Goal: Task Accomplishment & Management: Manage account settings

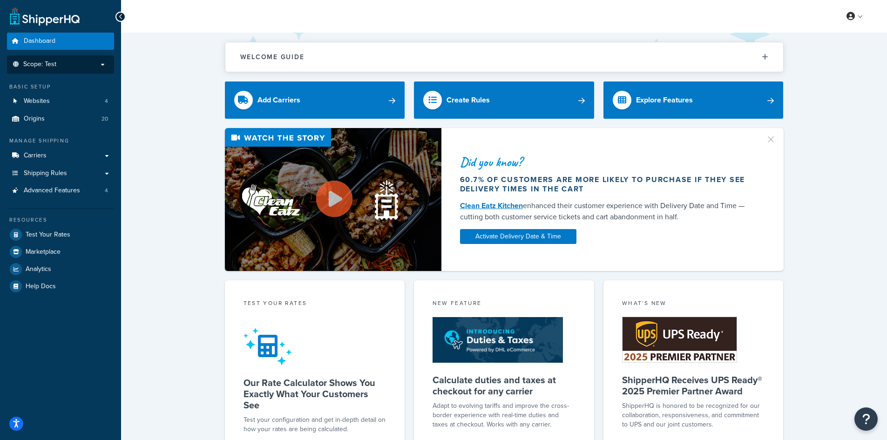
click at [68, 66] on p "Scope: Test" at bounding box center [60, 65] width 99 height 8
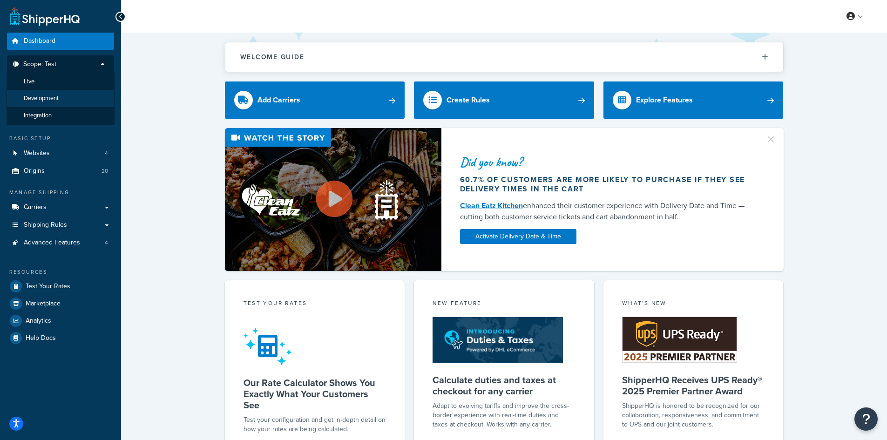
click at [64, 100] on li "Development" at bounding box center [61, 98] width 108 height 17
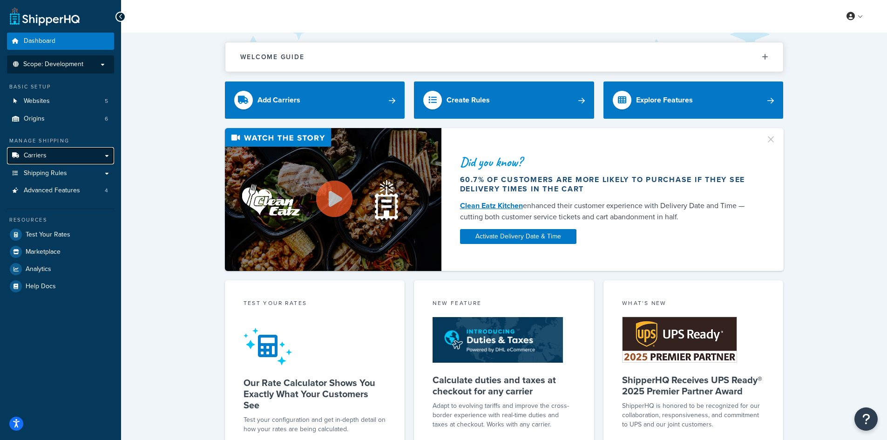
click at [53, 155] on link "Carriers" at bounding box center [60, 155] width 107 height 17
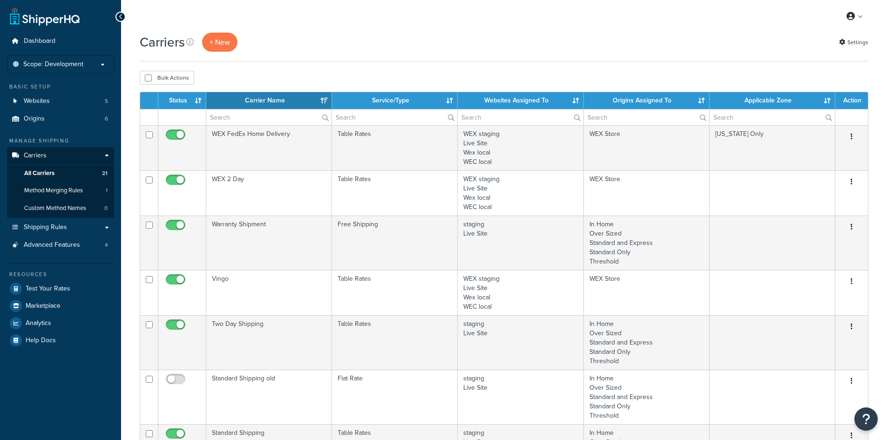
select select "15"
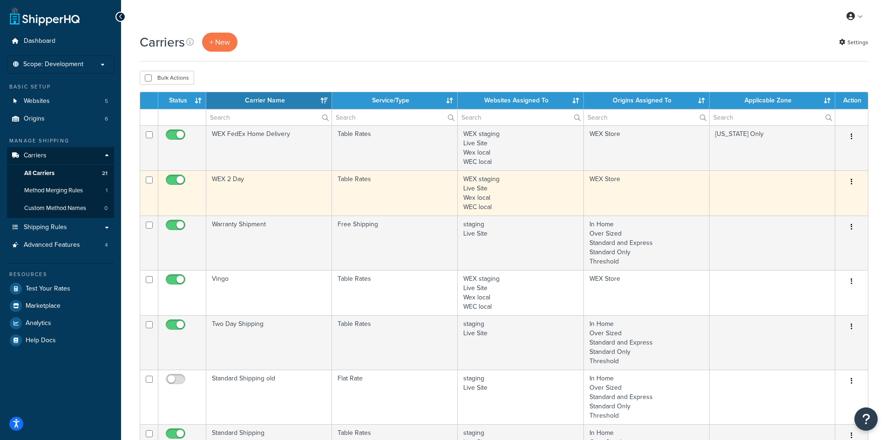
click at [291, 190] on td "WEX 2 Day" at bounding box center [269, 192] width 126 height 45
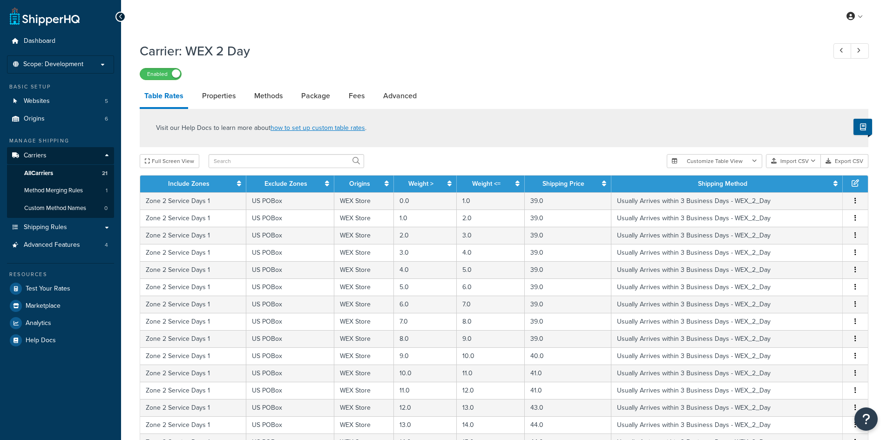
select select "25"
click at [51, 226] on span "Shipping Rules" at bounding box center [45, 228] width 43 height 8
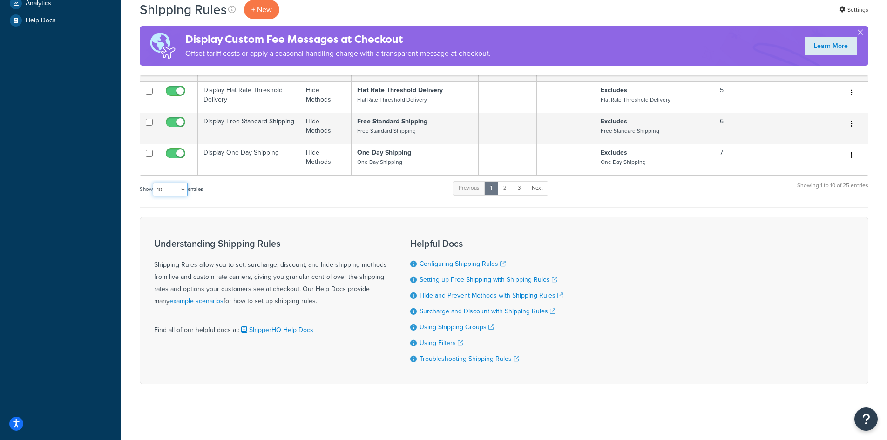
drag, startPoint x: 162, startPoint y: 185, endPoint x: 161, endPoint y: 192, distance: 7.0
click at [162, 185] on select "10 15 25 50 100 1000" at bounding box center [170, 190] width 35 height 14
select select "100"
click at [154, 183] on select "10 15 25 50 100 1000" at bounding box center [170, 190] width 35 height 14
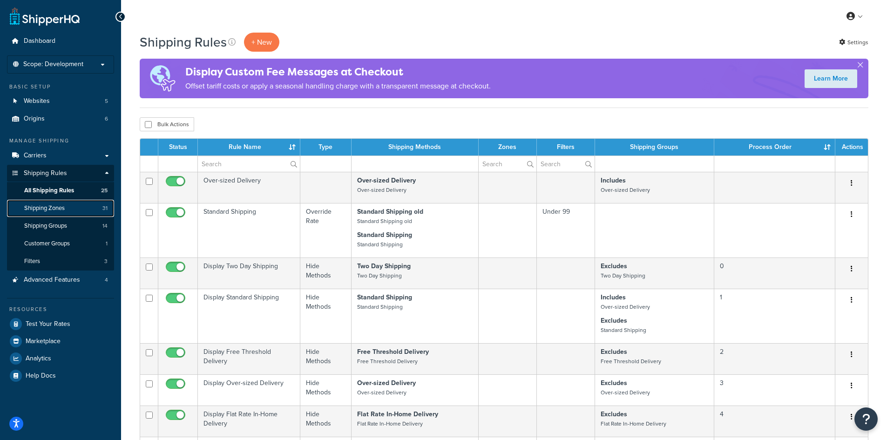
click at [65, 208] on span "Shipping Zones" at bounding box center [44, 208] width 41 height 8
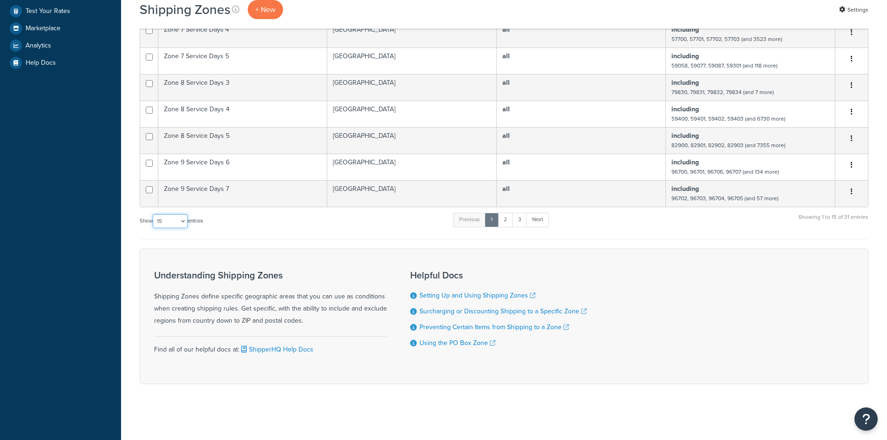
click at [173, 225] on select "10 15 25 50 100" at bounding box center [170, 221] width 35 height 14
select select "100"
click at [154, 228] on select "10 15 25 50 100" at bounding box center [170, 221] width 35 height 14
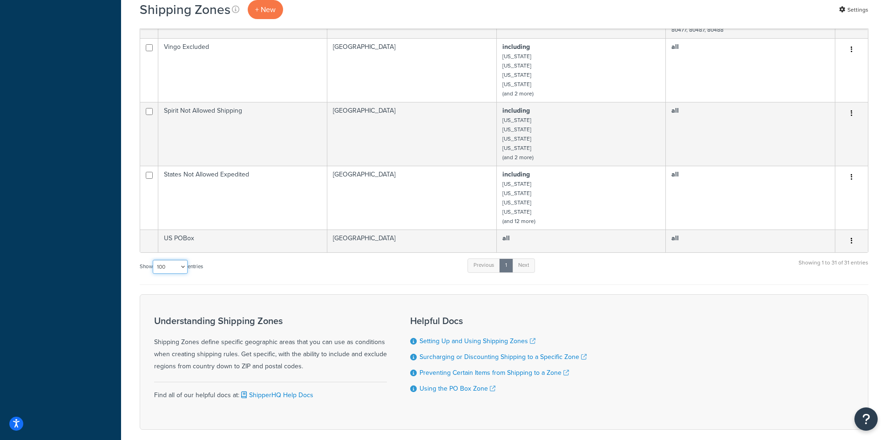
scroll to position [874, 0]
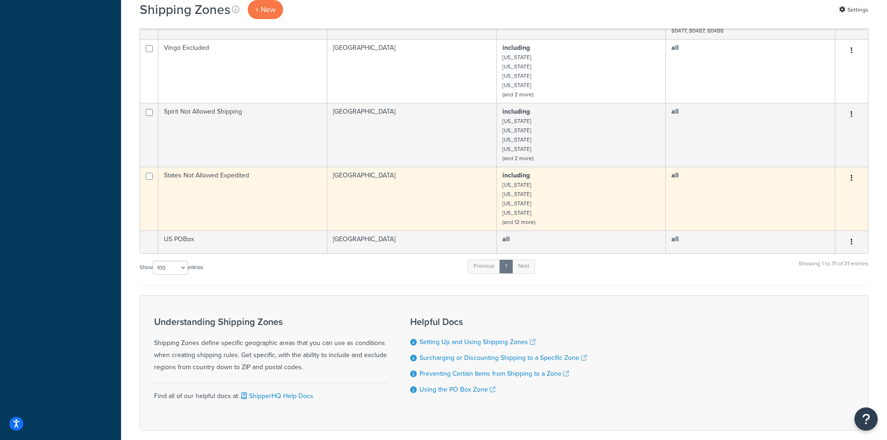
click at [244, 192] on td "States Not Allowed Expedited" at bounding box center [242, 199] width 169 height 64
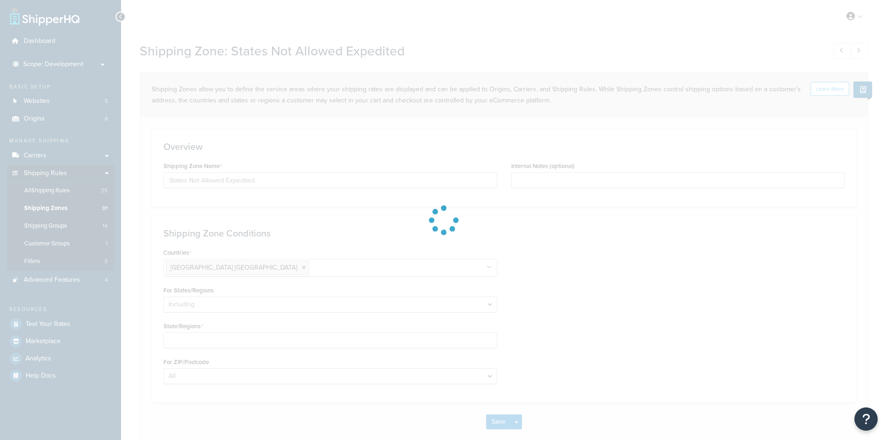
select select "including"
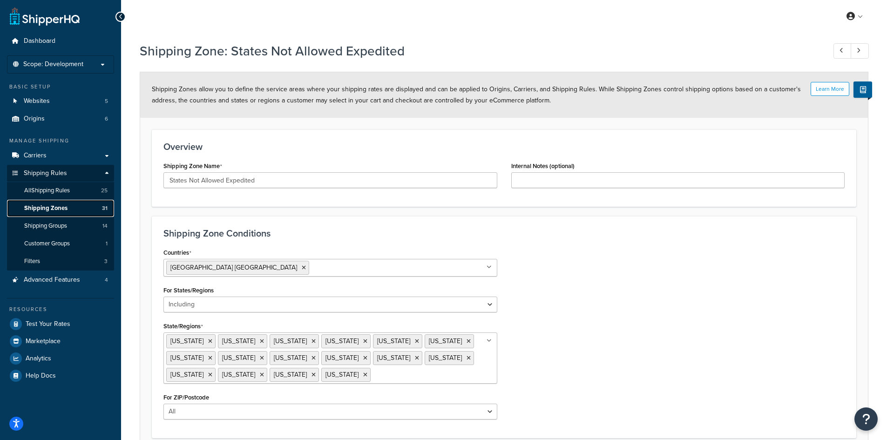
click at [49, 209] on span "Shipping Zones" at bounding box center [45, 208] width 43 height 8
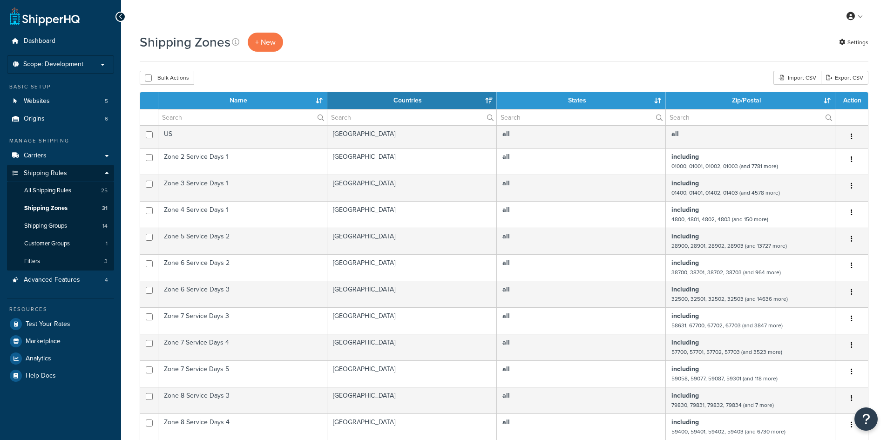
select select "15"
click at [706, 116] on input "text" at bounding box center [750, 117] width 169 height 16
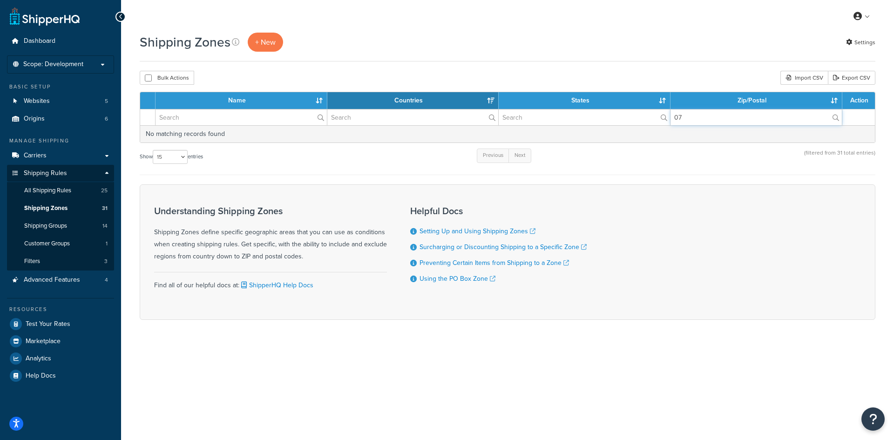
type input "0"
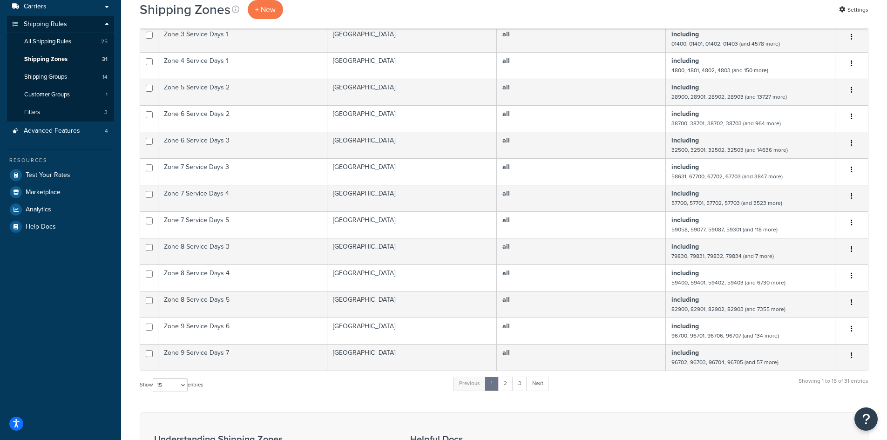
scroll to position [313, 0]
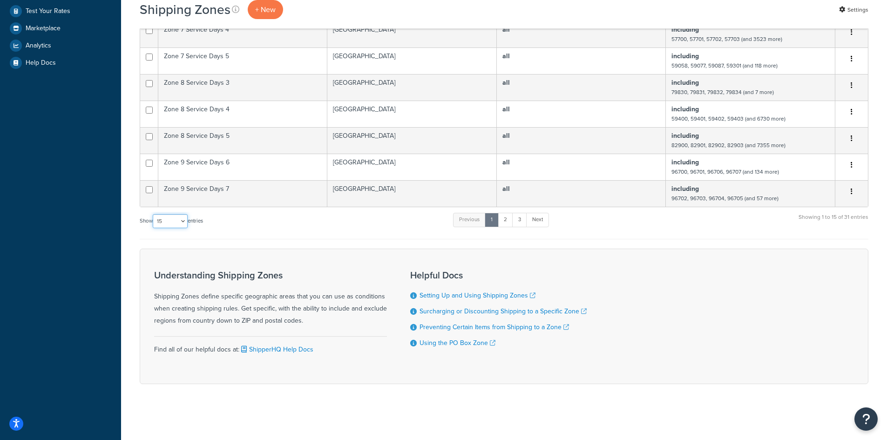
click at [180, 222] on select "10 15 25 50 100" at bounding box center [170, 221] width 35 height 14
select select "100"
click at [154, 228] on select "10 15 25 50 100" at bounding box center [170, 221] width 35 height 14
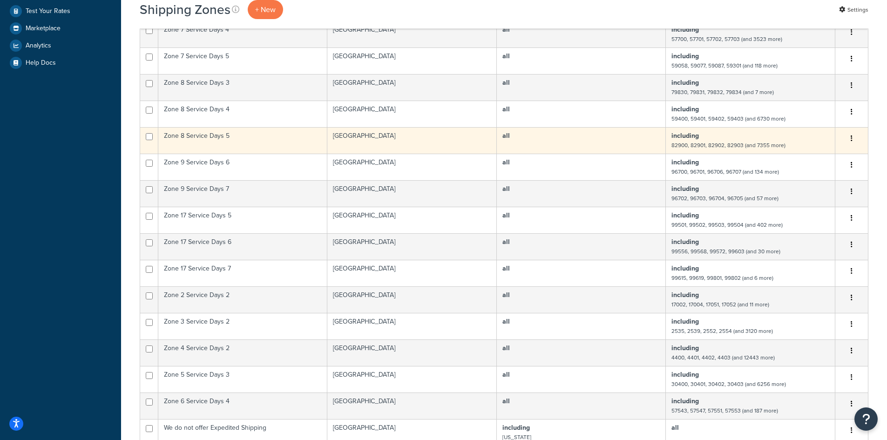
scroll to position [0, 0]
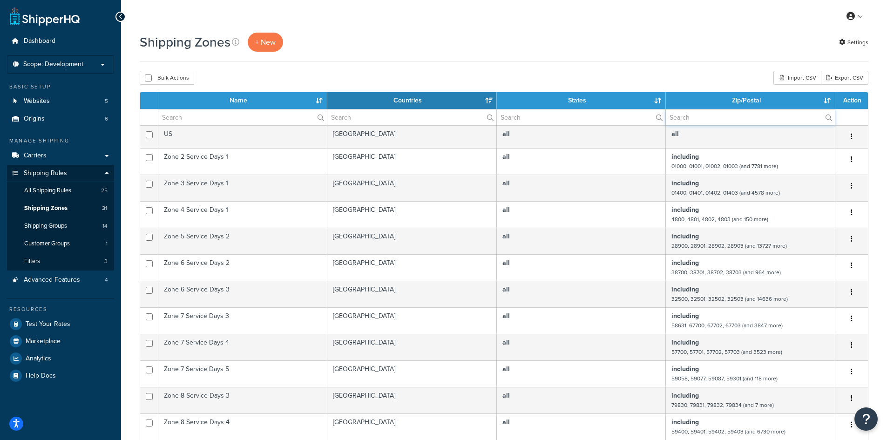
click at [729, 120] on input "text" at bounding box center [750, 117] width 169 height 16
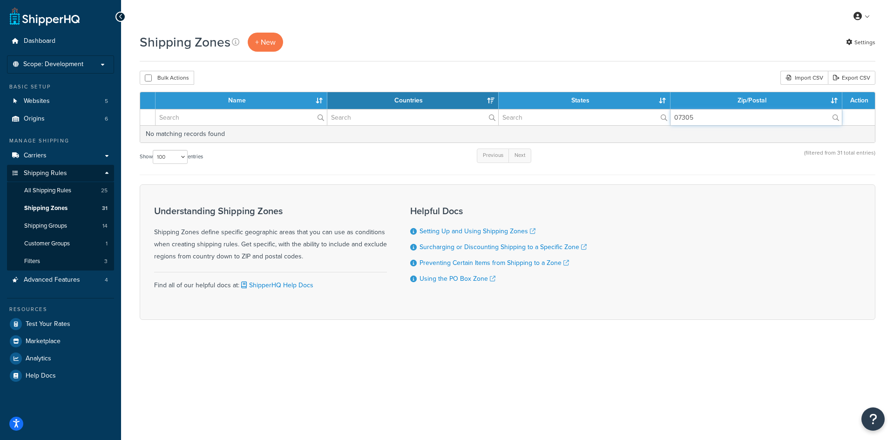
click at [729, 120] on input "07305" at bounding box center [756, 117] width 171 height 16
click at [718, 120] on input "07305" at bounding box center [756, 117] width 171 height 16
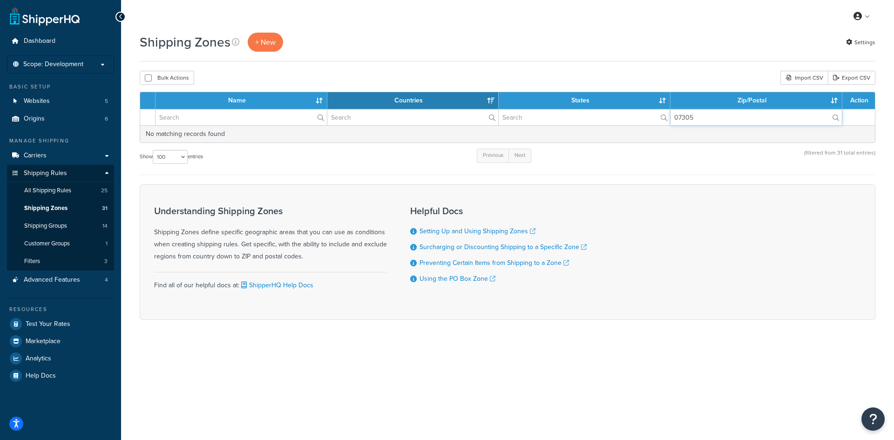
click at [718, 120] on input "07305" at bounding box center [756, 117] width 171 height 16
paste input "446"
type input "07446"
click at [835, 118] on label "07446" at bounding box center [756, 117] width 171 height 16
click at [835, 118] on input "07446" at bounding box center [756, 117] width 171 height 16
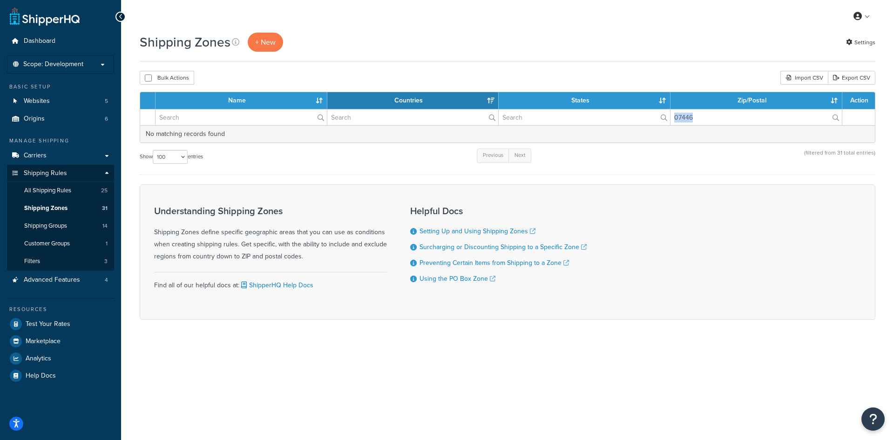
click at [835, 118] on label "07446" at bounding box center [756, 117] width 171 height 16
click at [835, 118] on input "07446" at bounding box center [756, 117] width 171 height 16
click at [747, 118] on input "07446" at bounding box center [756, 117] width 171 height 16
click at [744, 118] on input "07446" at bounding box center [756, 117] width 171 height 16
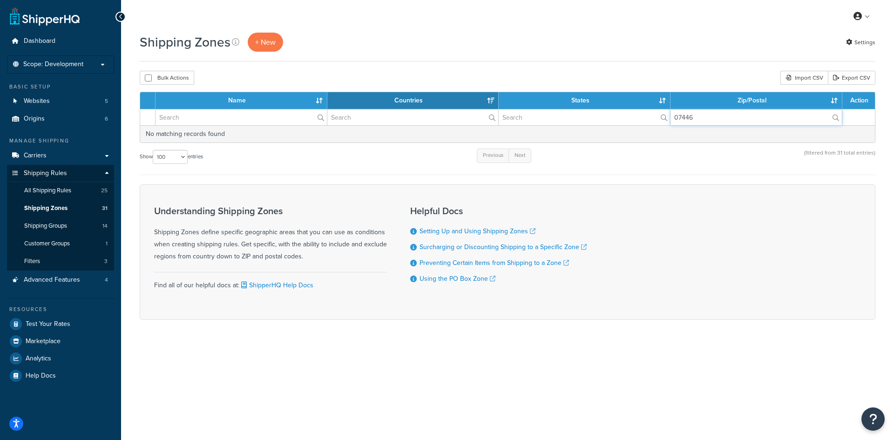
click at [744, 118] on input "07446" at bounding box center [756, 117] width 171 height 16
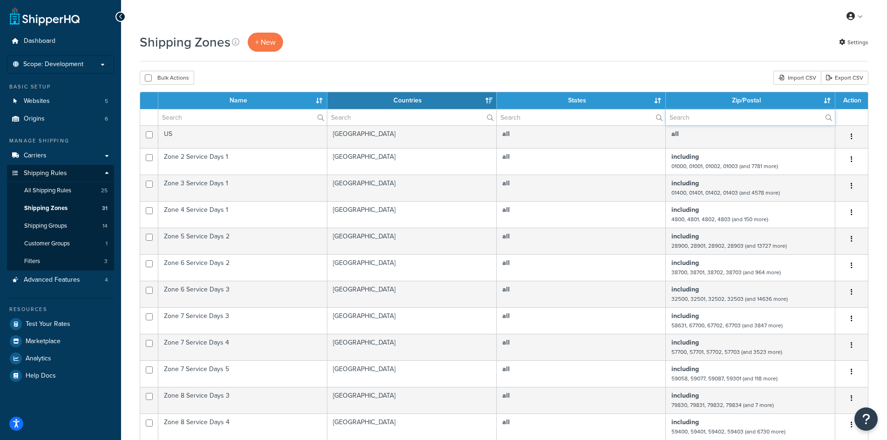
click at [744, 118] on input "text" at bounding box center [750, 117] width 169 height 16
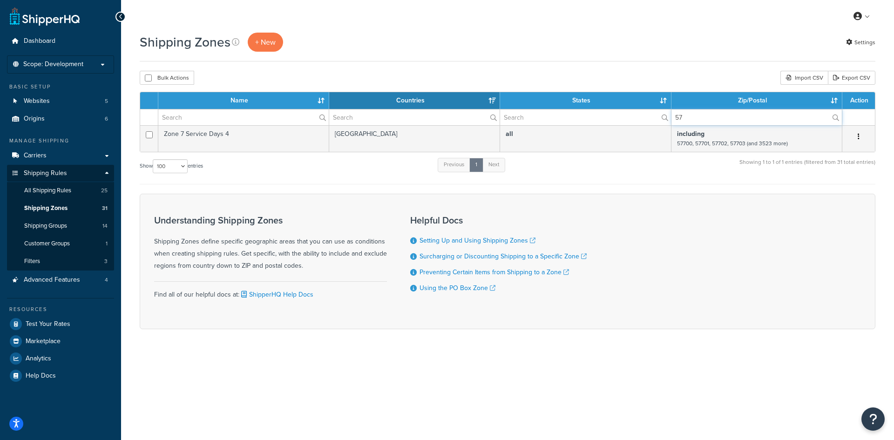
type input "5"
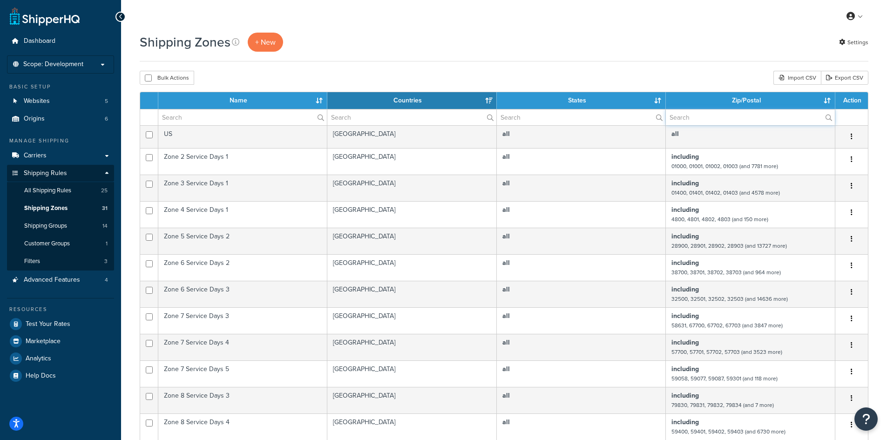
click at [744, 118] on input "text" at bounding box center [750, 117] width 169 height 16
paste input "07446"
type input "07446"
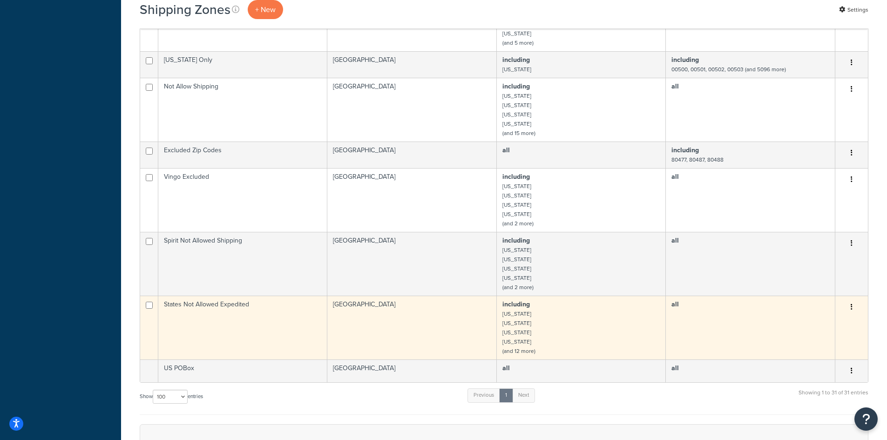
scroll to position [745, 0]
click at [523, 351] on small "(and 12 more)" at bounding box center [518, 350] width 33 height 8
click at [453, 333] on td "United States" at bounding box center [411, 327] width 169 height 64
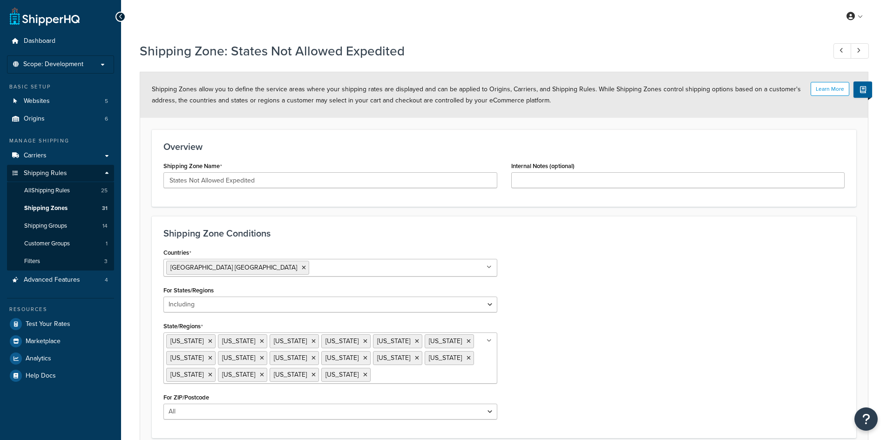
select select "including"
click at [63, 63] on span "Scope: Development" at bounding box center [53, 65] width 60 height 8
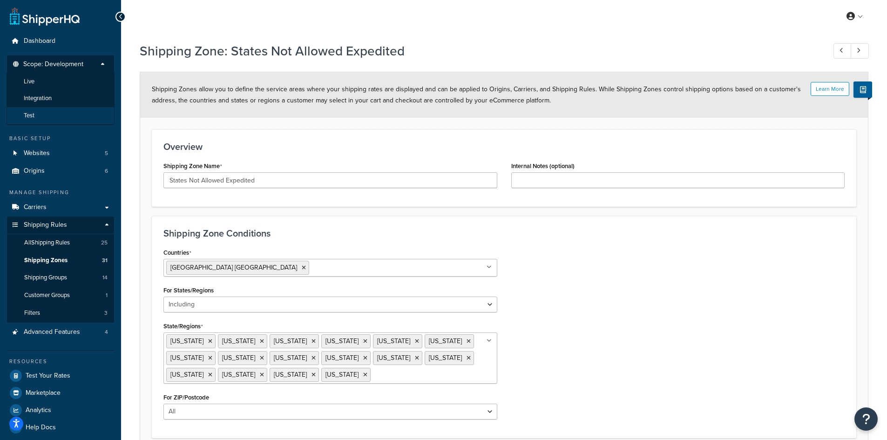
click at [50, 112] on li "Test" at bounding box center [61, 115] width 108 height 17
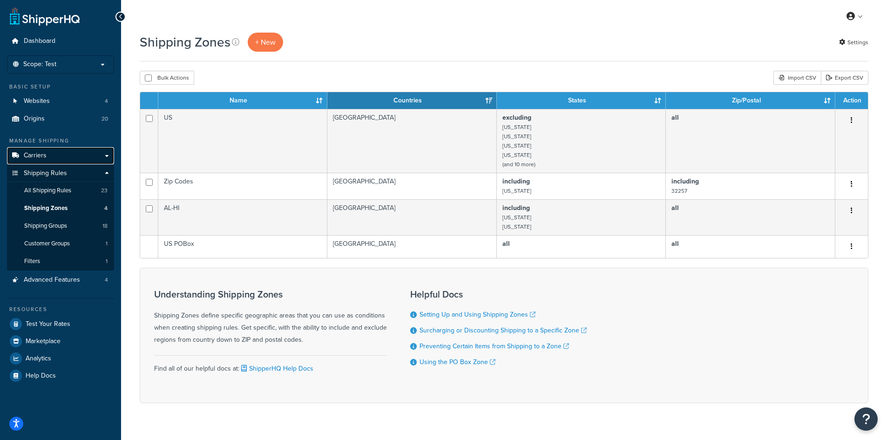
click at [51, 150] on link "Carriers" at bounding box center [60, 155] width 107 height 17
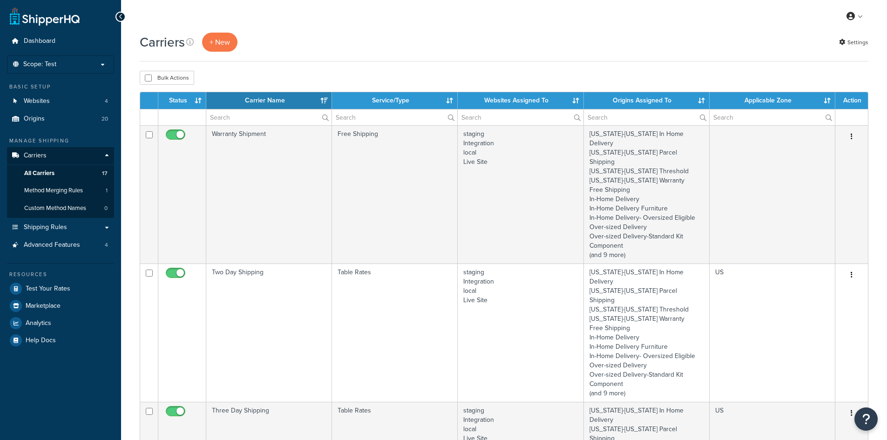
select select "15"
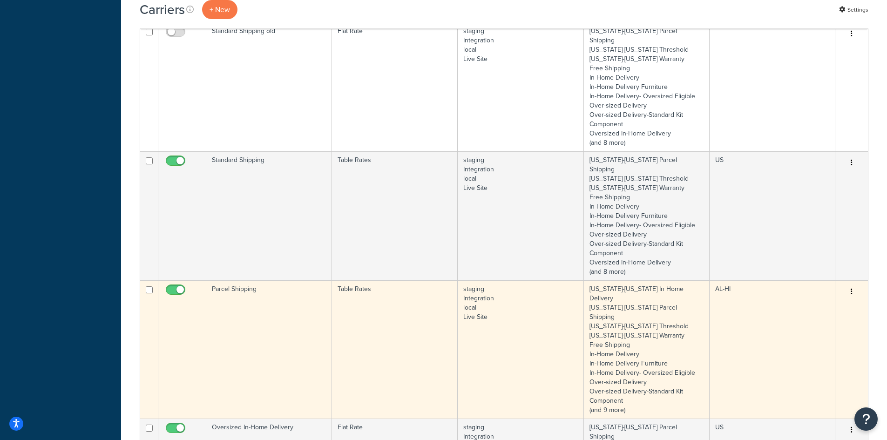
scroll to position [512, 0]
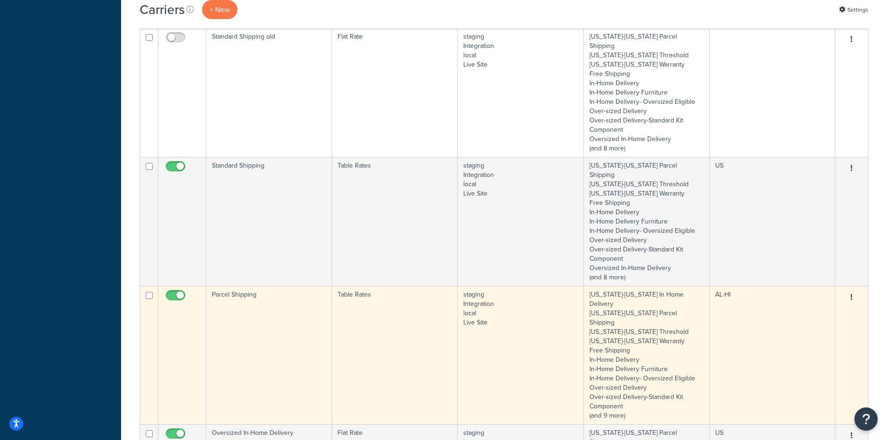
click at [287, 286] on td "Parcel Shipping" at bounding box center [269, 355] width 126 height 138
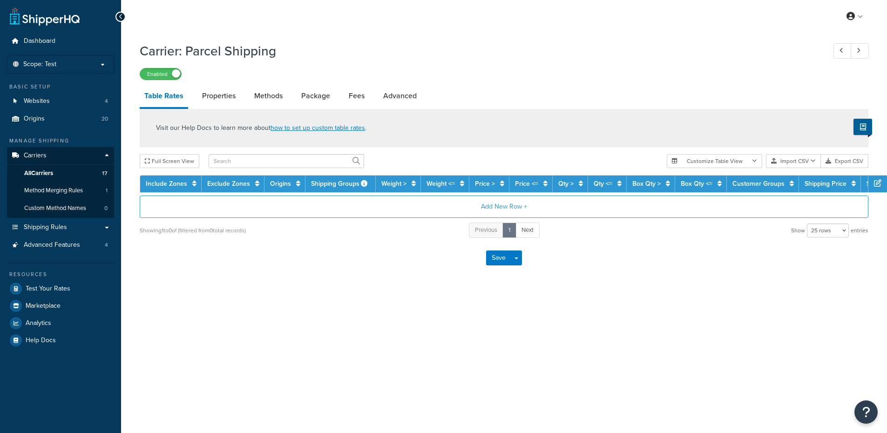
select select "25"
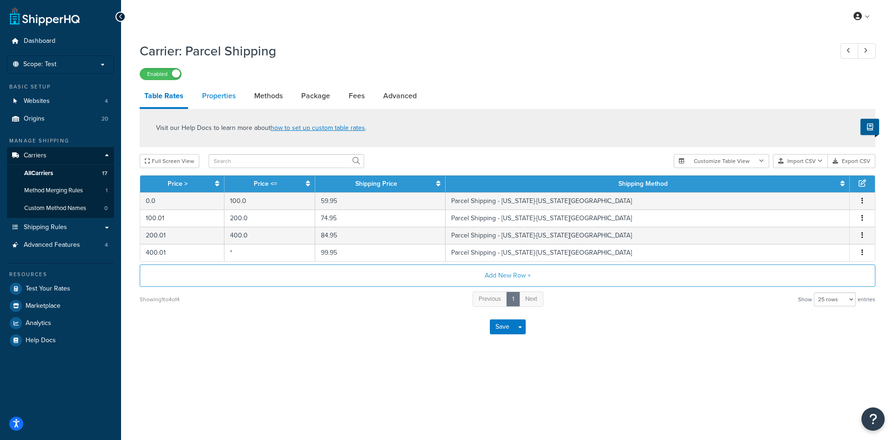
click at [221, 94] on link "Properties" at bounding box center [218, 96] width 43 height 22
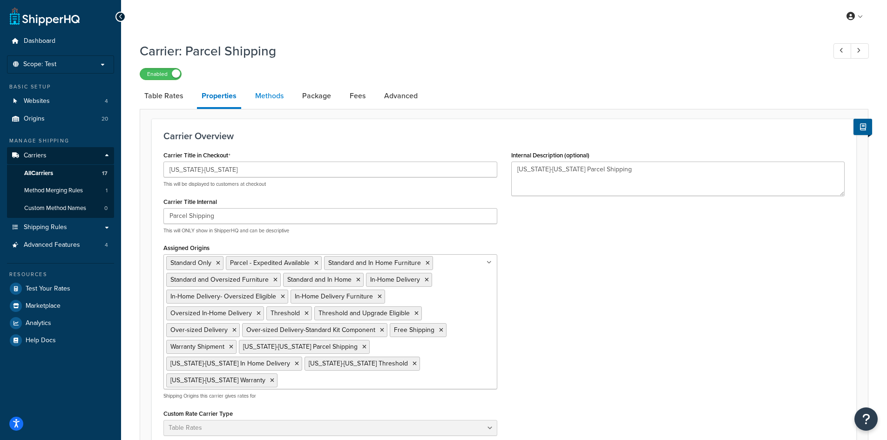
click at [270, 94] on link "Methods" at bounding box center [270, 96] width 38 height 22
select select "25"
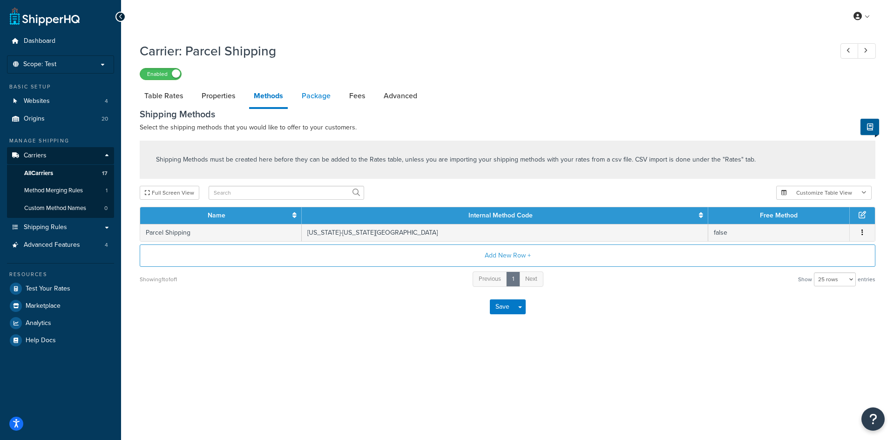
click at [318, 98] on link "Package" at bounding box center [316, 96] width 38 height 22
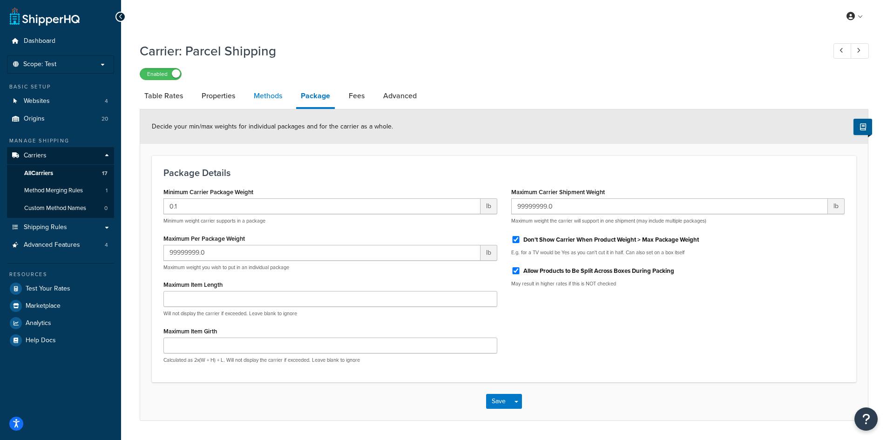
click at [276, 93] on link "Methods" at bounding box center [268, 96] width 38 height 22
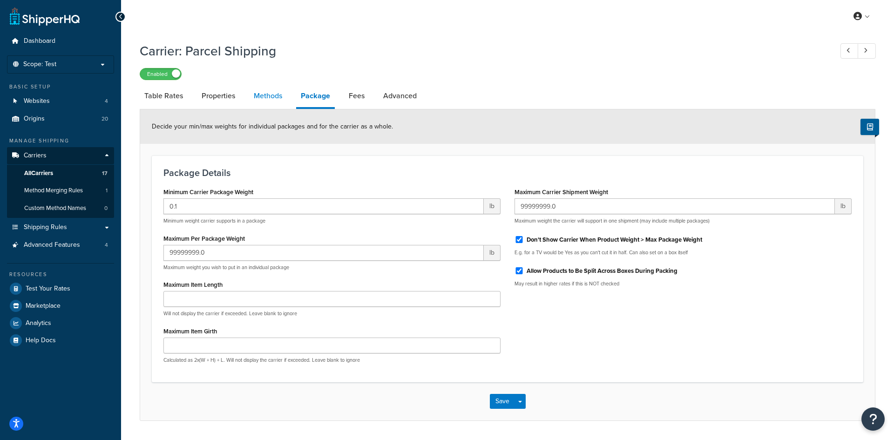
select select "25"
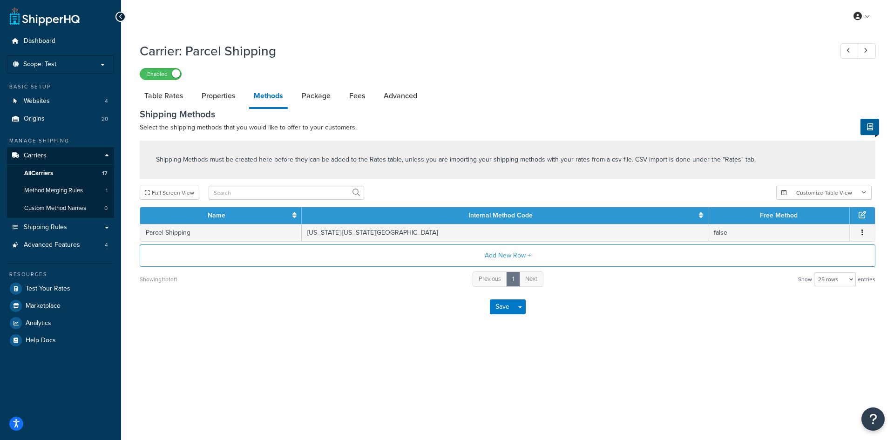
click at [216, 95] on link "Properties" at bounding box center [218, 96] width 43 height 22
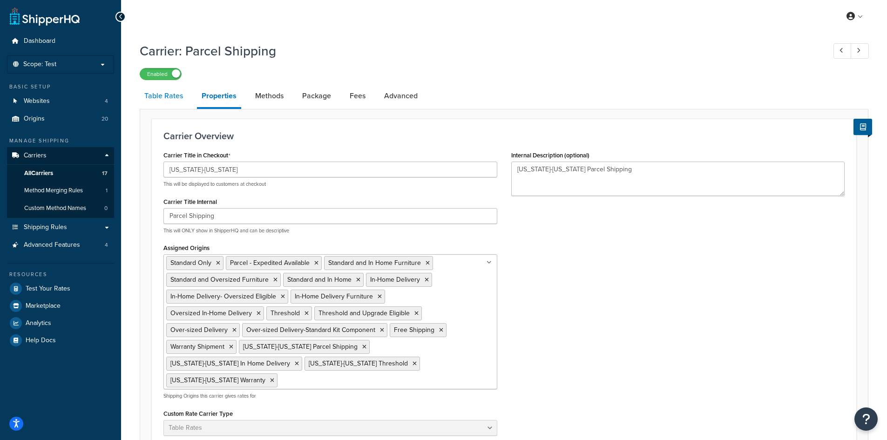
click at [163, 95] on link "Table Rates" at bounding box center [164, 96] width 48 height 22
select select "25"
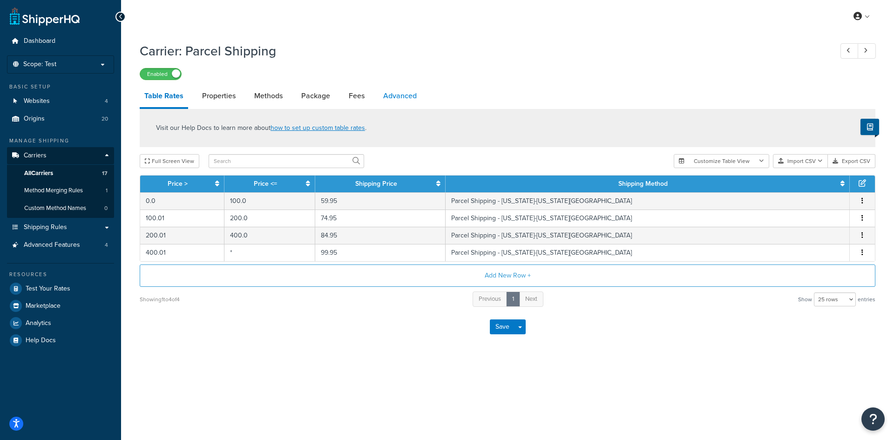
click at [392, 90] on link "Advanced" at bounding box center [400, 96] width 43 height 22
select select "false"
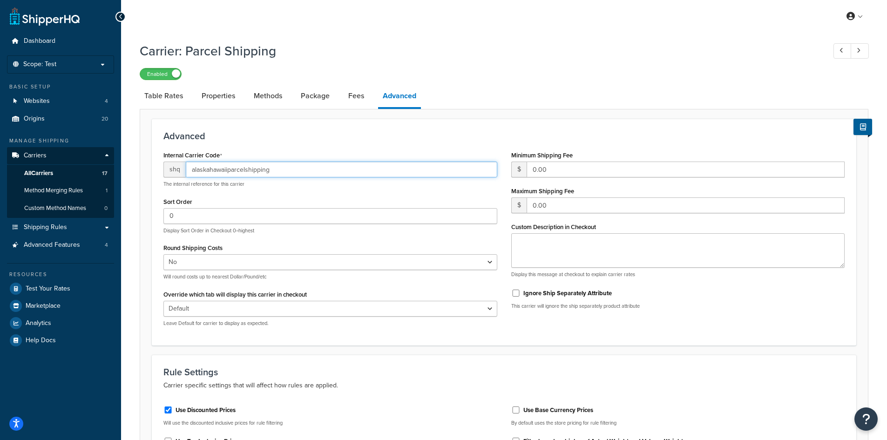
click at [277, 168] on input "alaskahawaiiparcelshipping" at bounding box center [342, 170] width 312 height 16
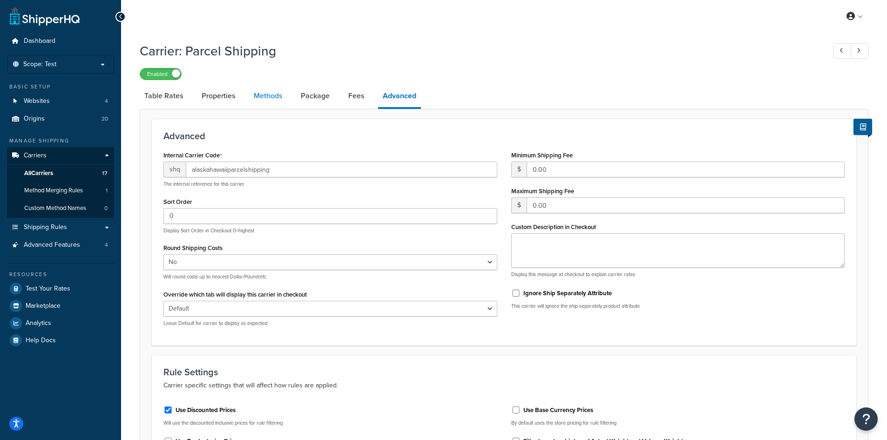
click at [266, 85] on link "Methods" at bounding box center [268, 96] width 38 height 22
select select "25"
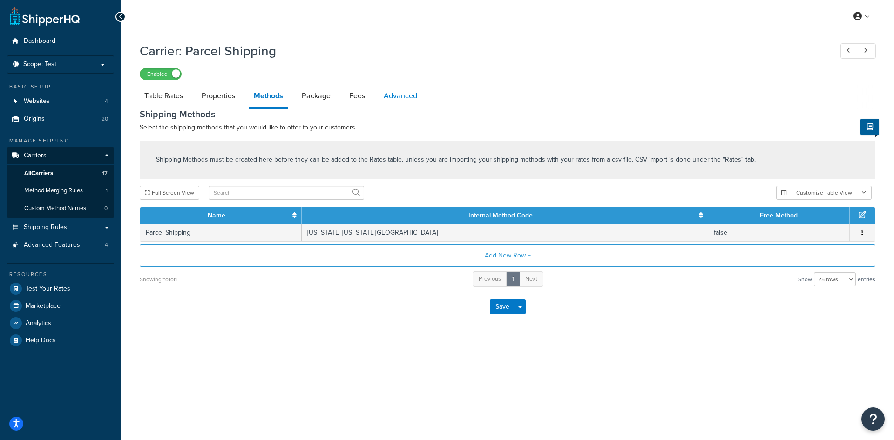
click at [406, 96] on link "Advanced" at bounding box center [400, 96] width 43 height 22
select select "false"
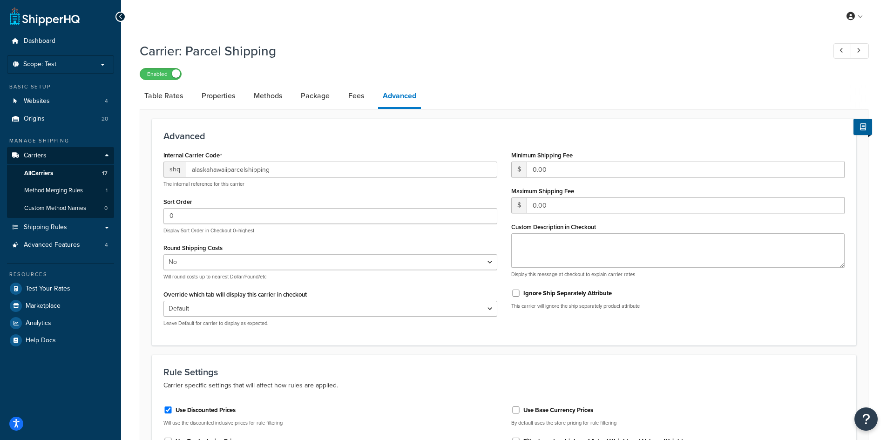
click at [63, 169] on link "All Carriers 17" at bounding box center [60, 173] width 107 height 17
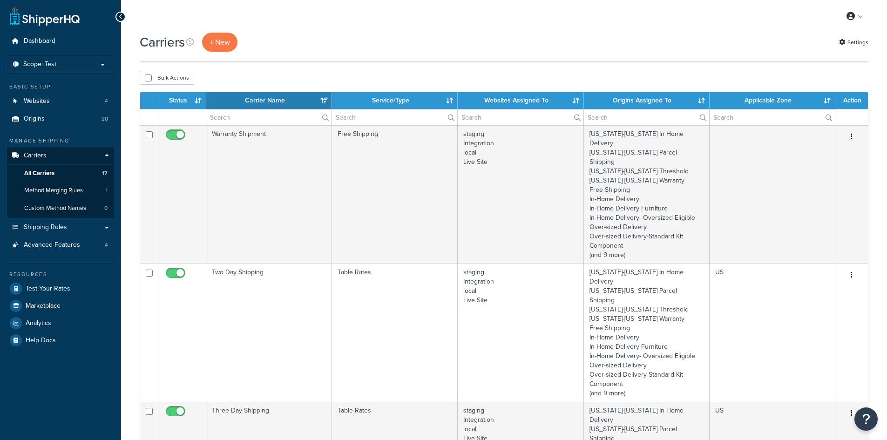
select select "15"
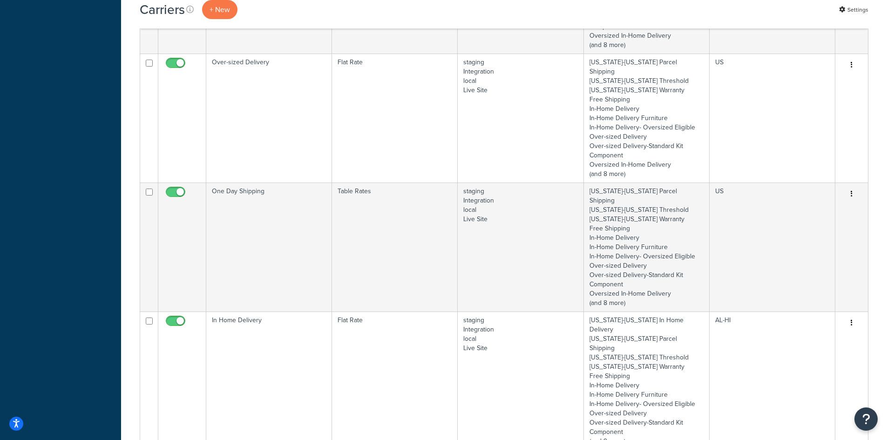
scroll to position [1024, 0]
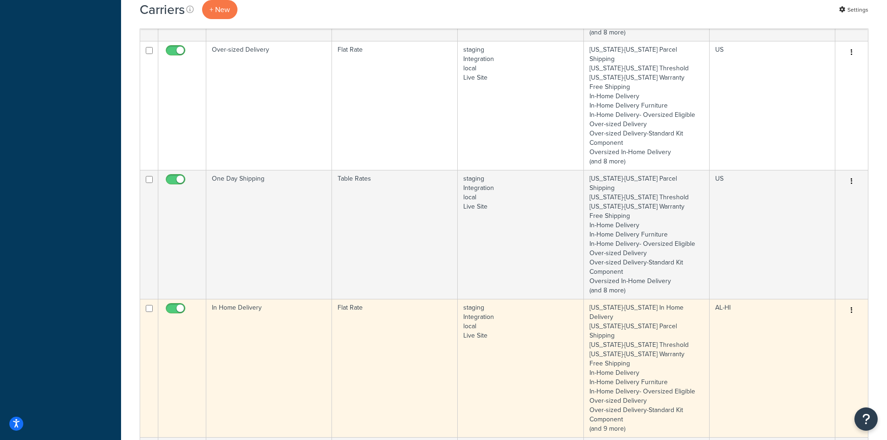
click at [269, 299] on td "In Home Delivery" at bounding box center [269, 368] width 126 height 138
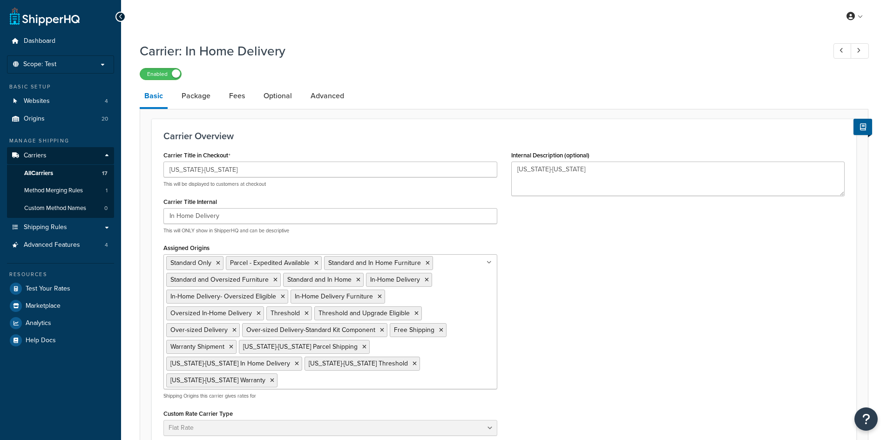
select select "flat"
click at [338, 95] on link "Advanced" at bounding box center [327, 96] width 43 height 22
select select "false"
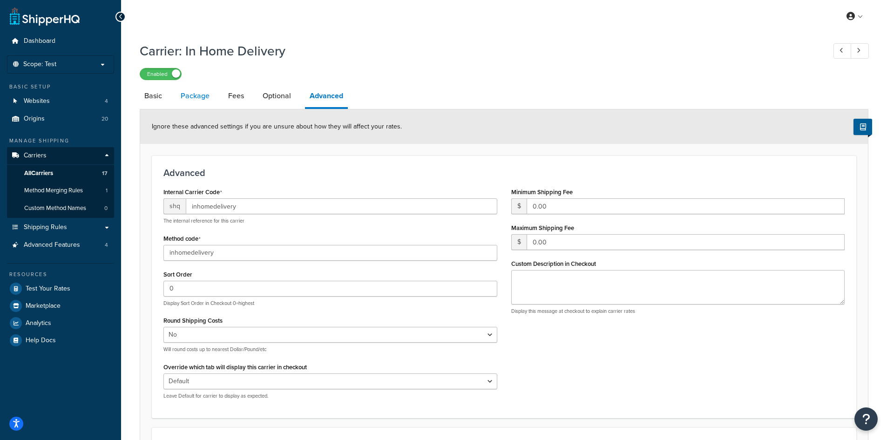
click at [205, 100] on link "Package" at bounding box center [195, 96] width 38 height 22
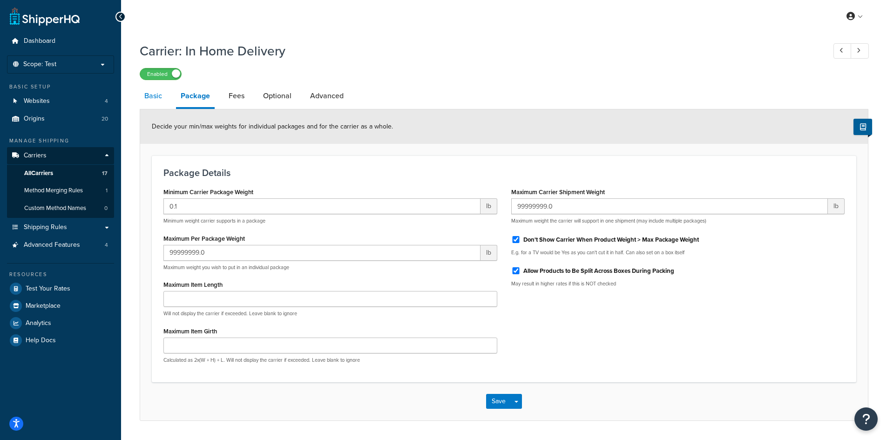
click at [161, 98] on link "Basic" at bounding box center [153, 96] width 27 height 22
select select "flat"
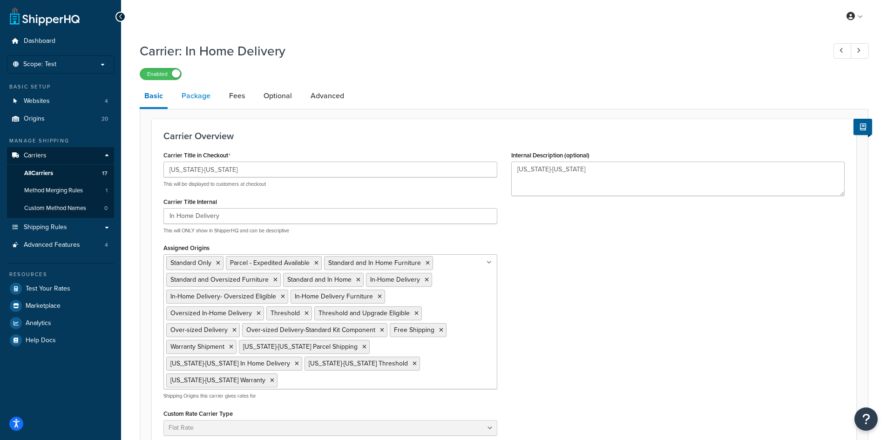
click at [196, 96] on link "Package" at bounding box center [196, 96] width 38 height 22
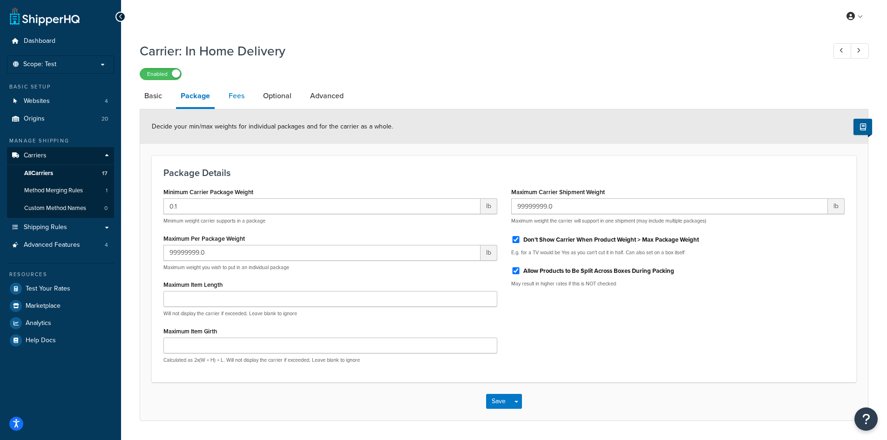
click at [242, 98] on link "Fees" at bounding box center [236, 96] width 25 height 22
select select "AFTER"
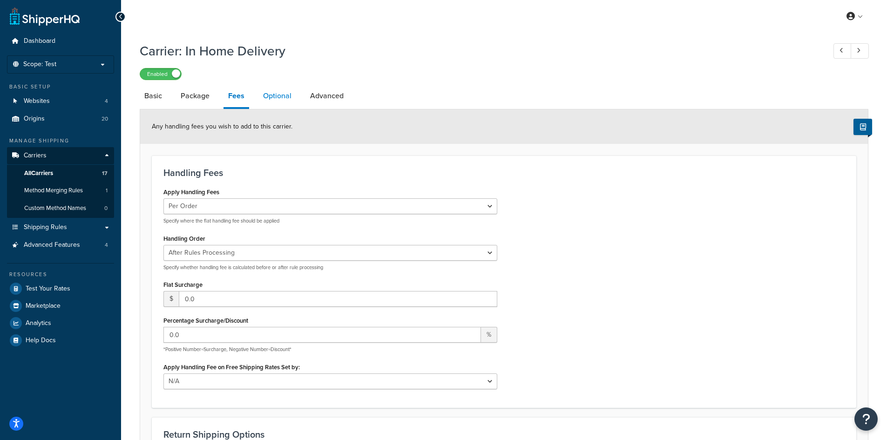
click at [283, 99] on link "Optional" at bounding box center [277, 96] width 38 height 22
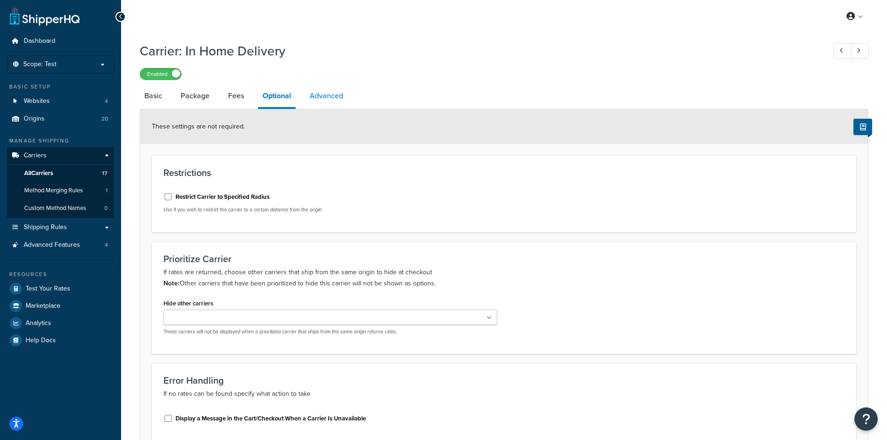
click at [334, 95] on link "Advanced" at bounding box center [326, 96] width 43 height 22
select select "false"
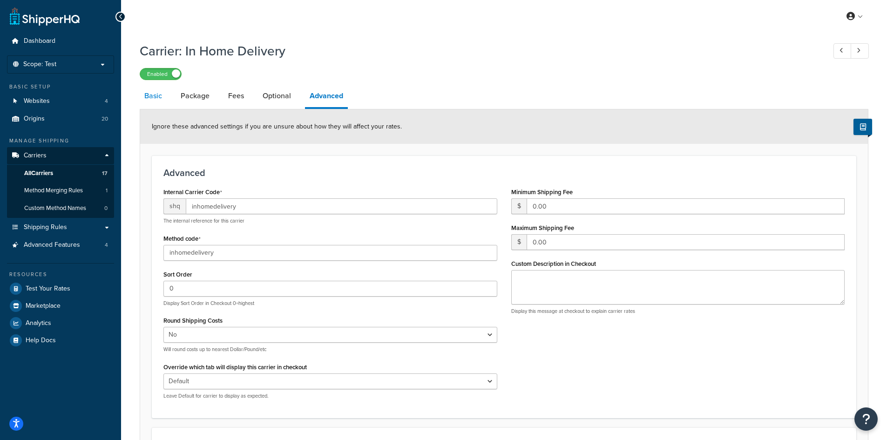
click at [156, 96] on link "Basic" at bounding box center [153, 96] width 27 height 22
select select "flat"
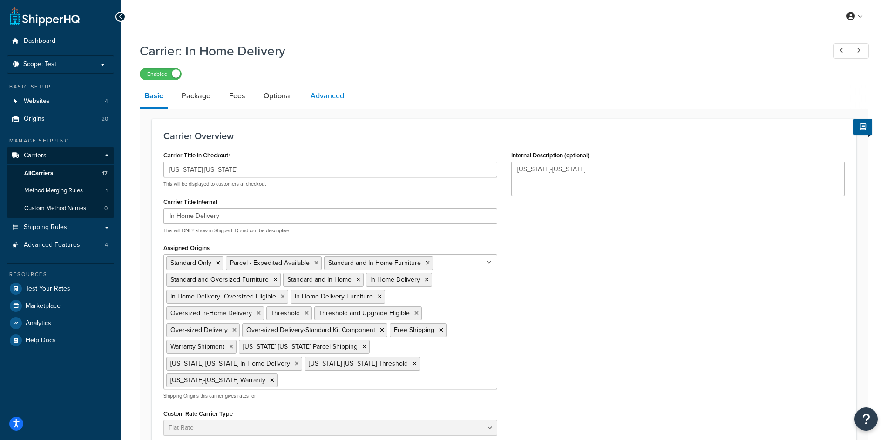
click at [332, 96] on link "Advanced" at bounding box center [327, 96] width 43 height 22
select select "false"
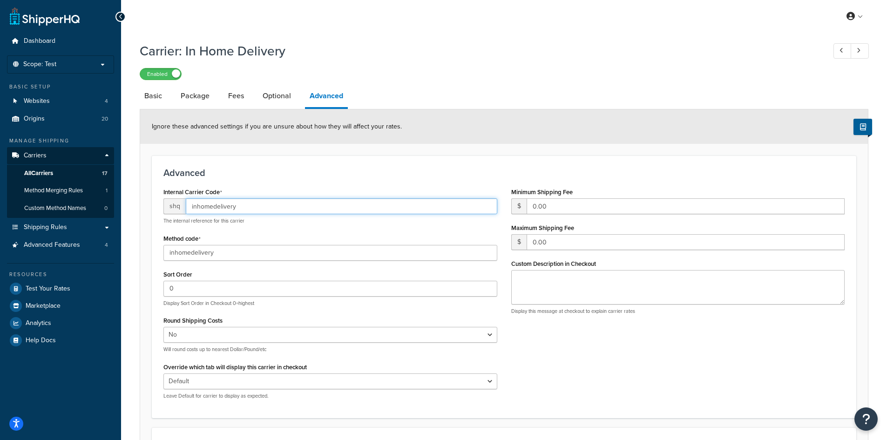
click at [189, 209] on input "inhomedelivery" at bounding box center [342, 206] width 312 height 16
click at [275, 201] on input "inhomedelivery" at bounding box center [342, 206] width 312 height 16
